Goal: Information Seeking & Learning: Learn about a topic

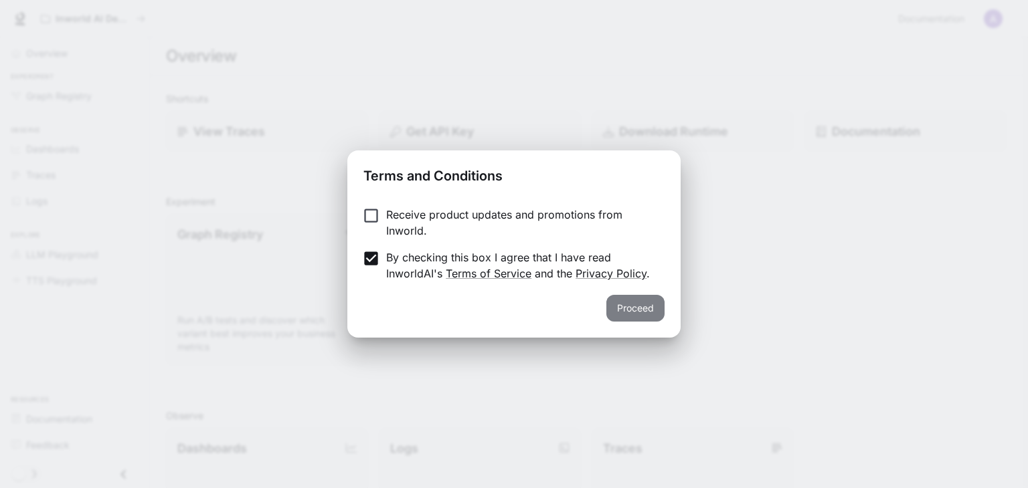
click at [635, 307] on button "Proceed" at bounding box center [635, 308] width 58 height 27
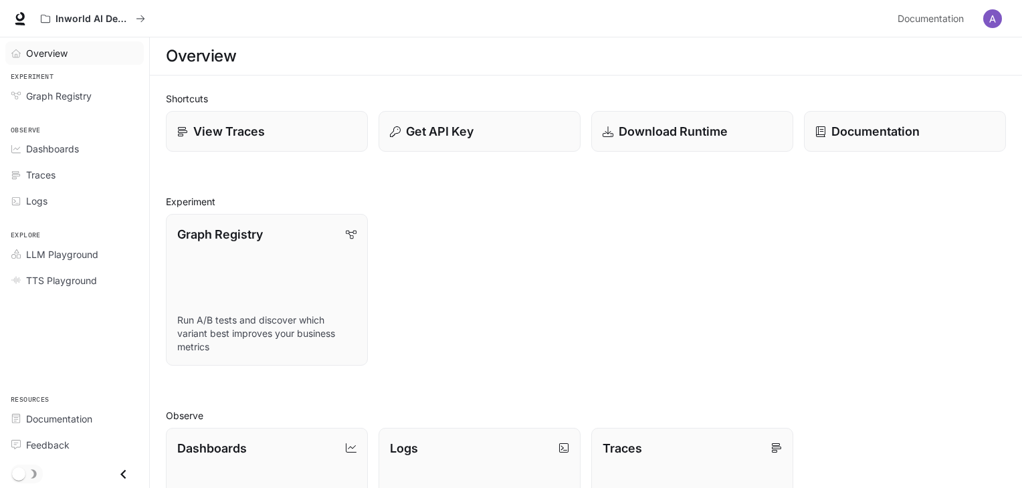
click at [70, 53] on div "Overview" at bounding box center [82, 53] width 112 height 14
click at [41, 50] on span "Overview" at bounding box center [47, 53] width 43 height 14
click at [17, 14] on icon at bounding box center [19, 18] width 13 height 13
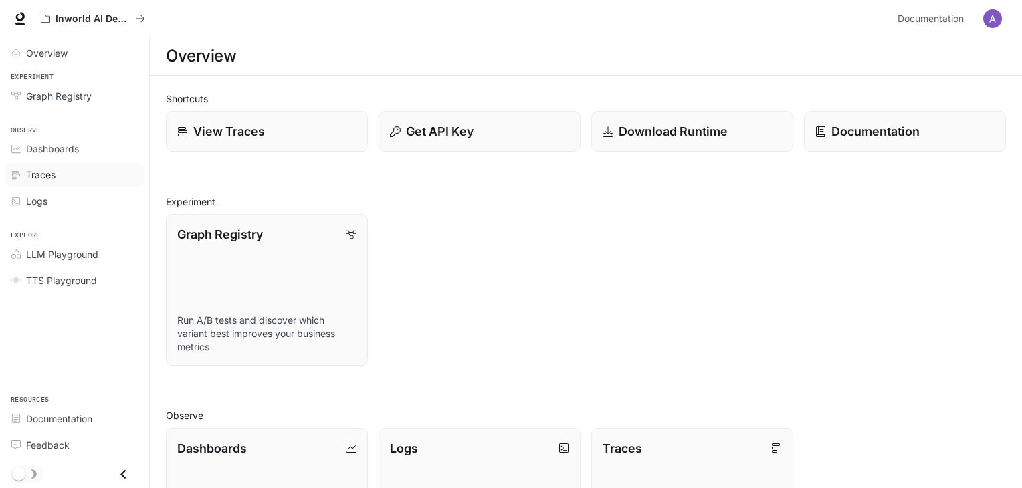
click at [54, 172] on span "Traces" at bounding box center [40, 175] width 29 height 14
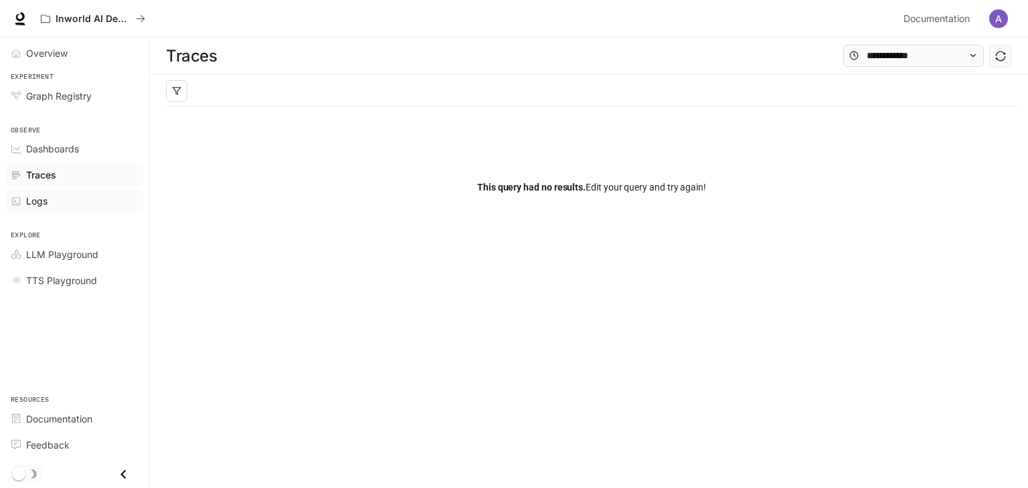
click at [24, 202] on span "Logs" at bounding box center [18, 201] width 15 height 9
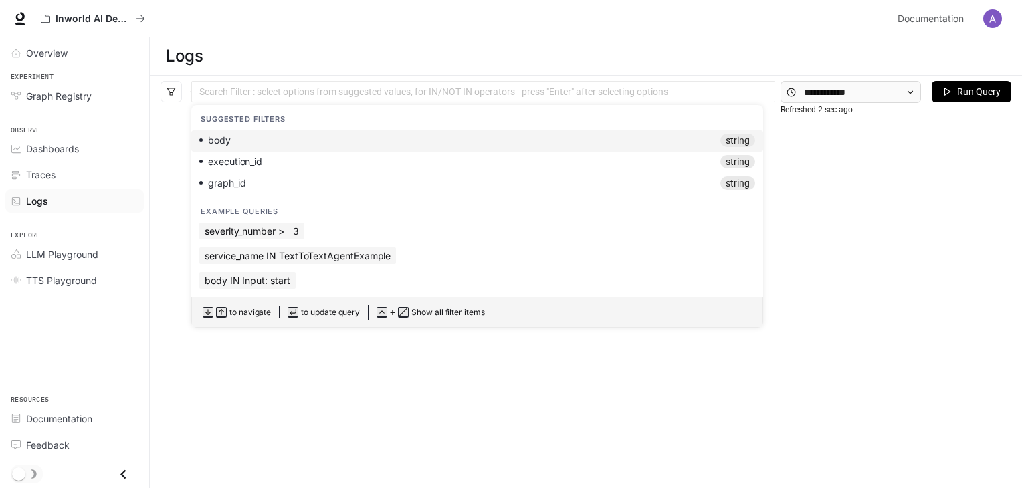
click at [325, 99] on div "Search Filter : select options from suggested values, for IN/NOT IN operators -…" at bounding box center [483, 91] width 584 height 21
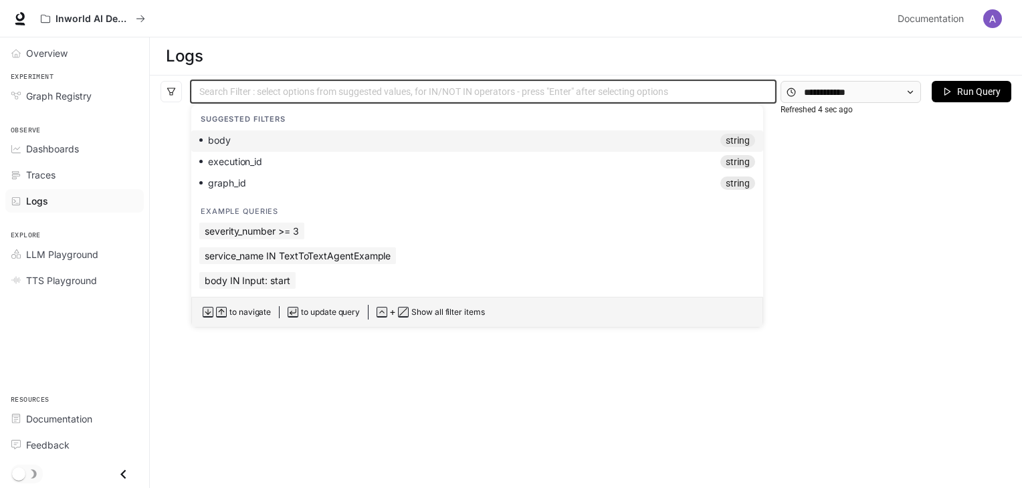
type input "*"
